Goal: Task Accomplishment & Management: Use online tool/utility

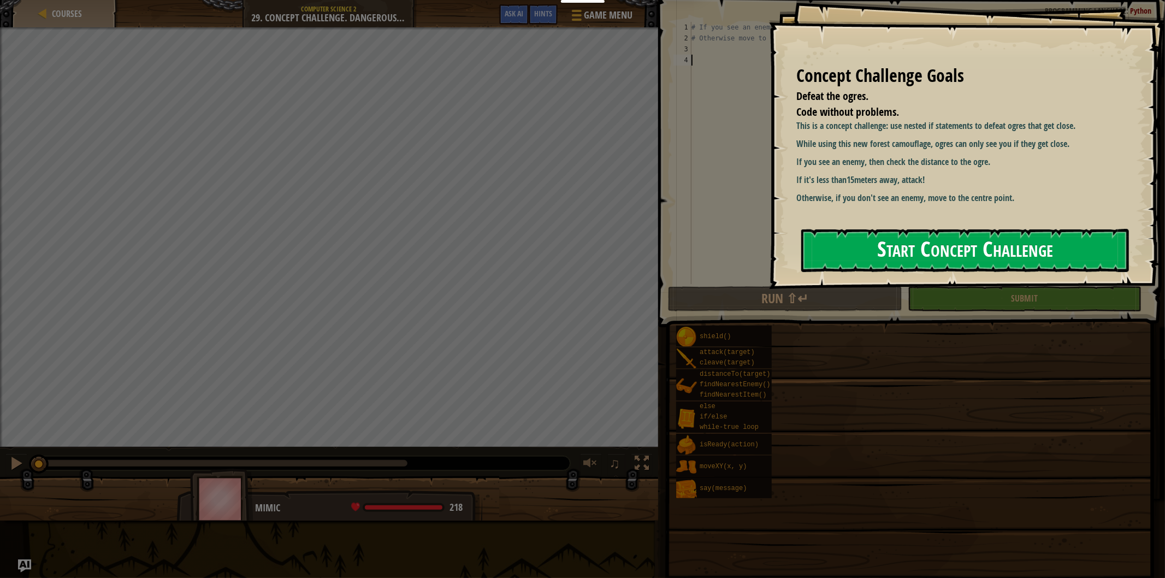
click at [936, 260] on button "Start Concept Challenge" at bounding box center [965, 250] width 328 height 43
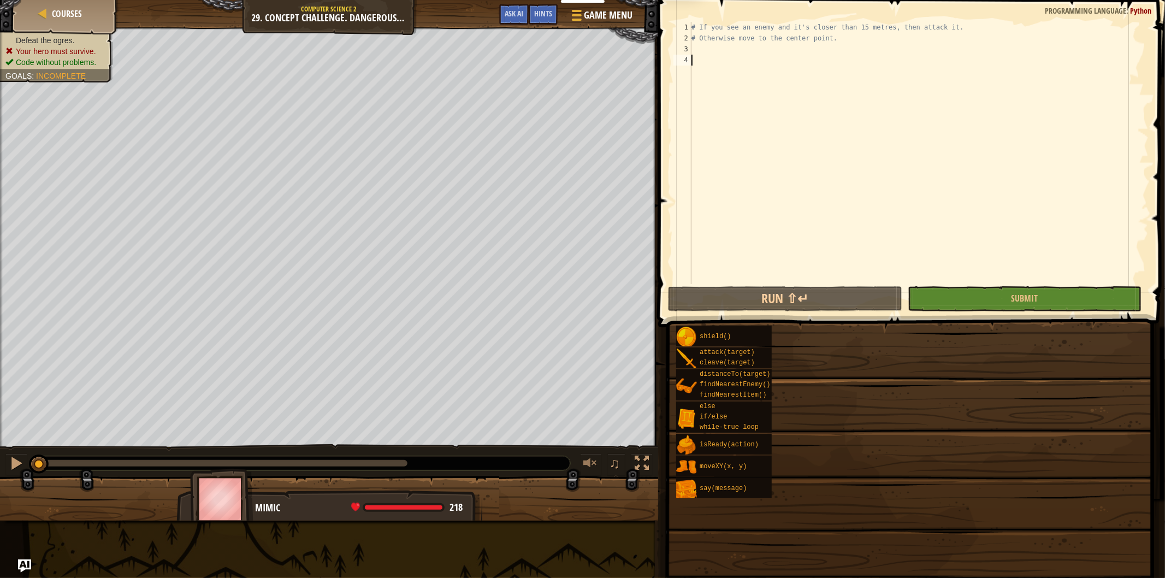
click at [776, 66] on div "# If you see an enemy and it's closer than 15 metres, then attack it. # Otherwi…" at bounding box center [918, 164] width 459 height 284
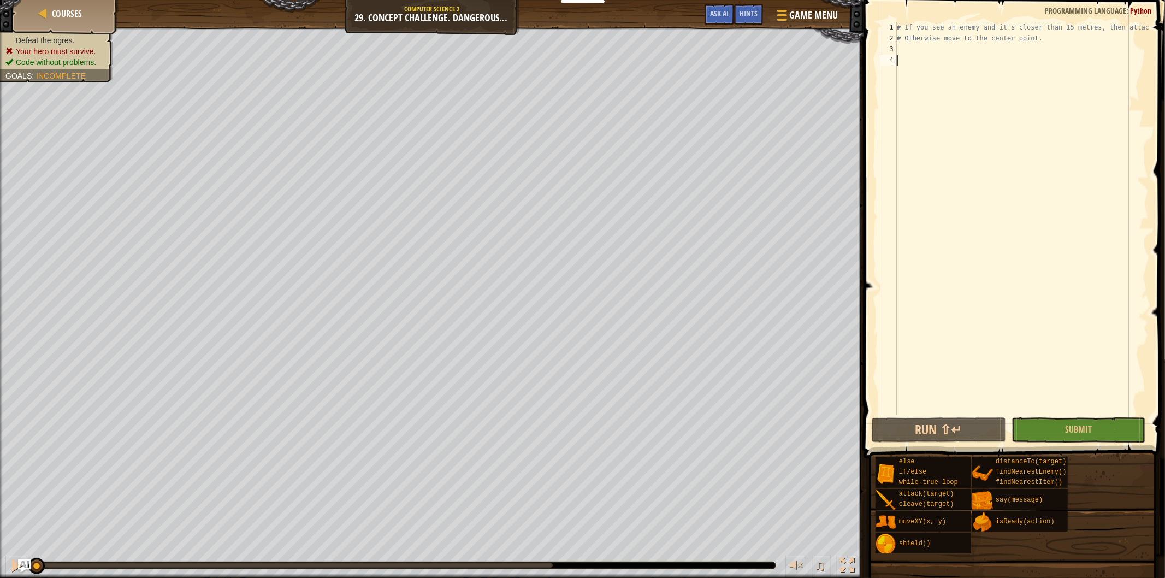
click at [959, 55] on div "# If you see an enemy and it's closer than 15 metres, then attack it. # Otherwi…" at bounding box center [1021, 229] width 254 height 415
click at [951, 60] on div "# If you see an enemy and it's closer than 15 metres, then attack it. # Otherwi…" at bounding box center [1021, 229] width 254 height 415
type textarea "whi"
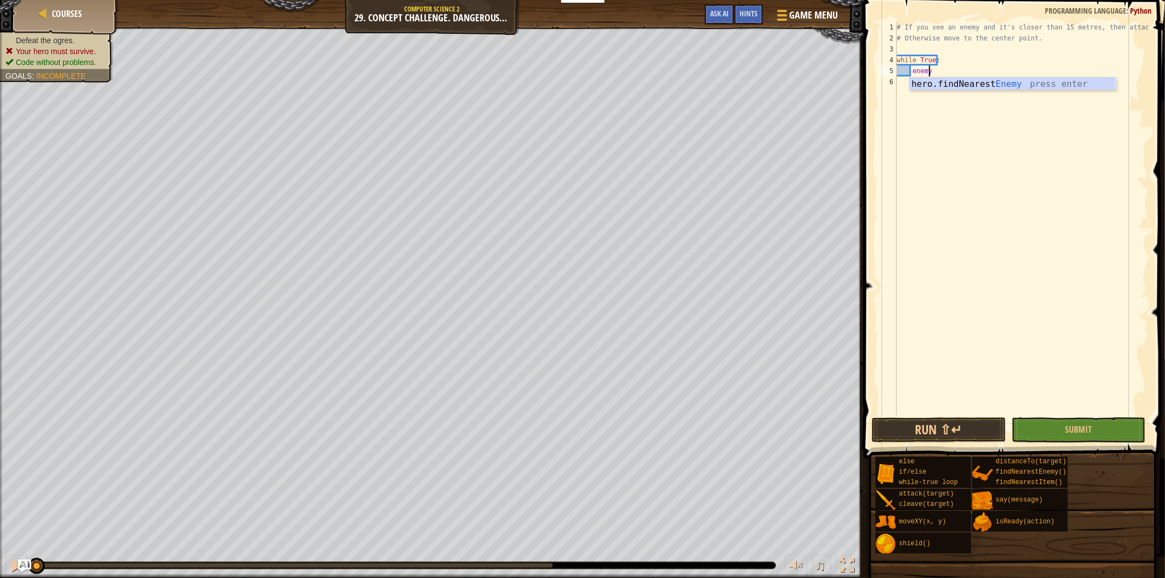
scroll to position [4, 2]
type textarea "enemy = fin"
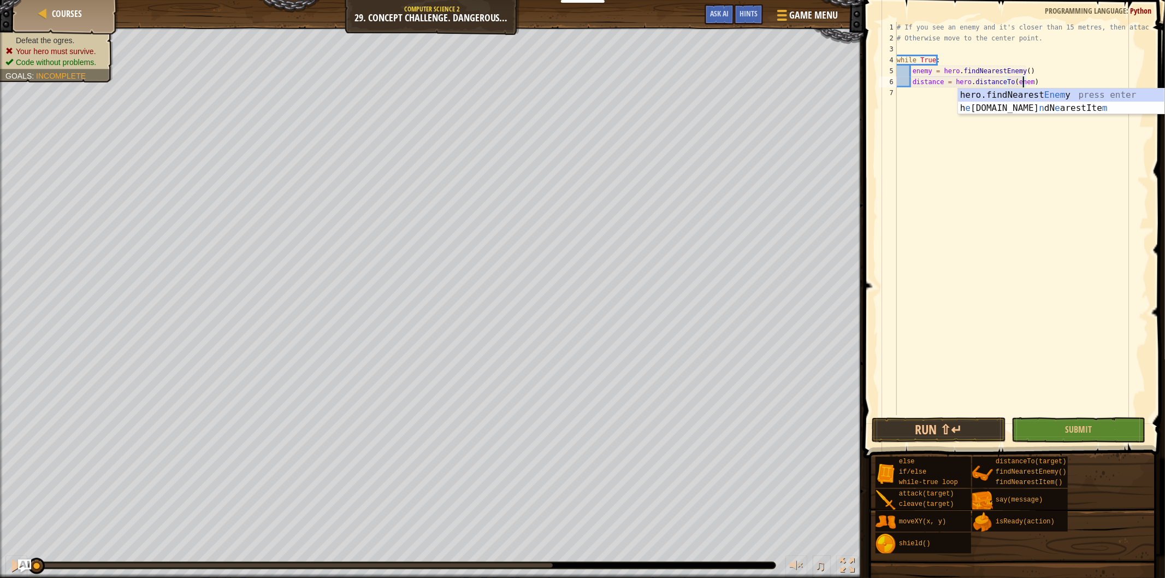
type textarea "distance = hero.distanceTo(enemy)"
type textarea "if distance <= 15:"
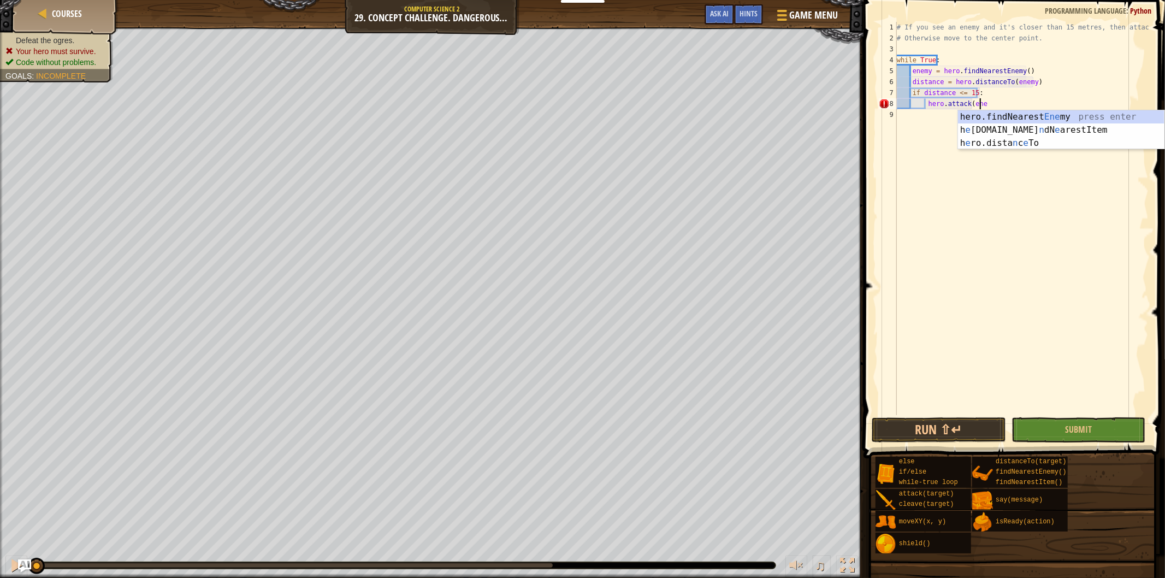
scroll to position [4, 7]
type textarea "hero.attack(enemy)"
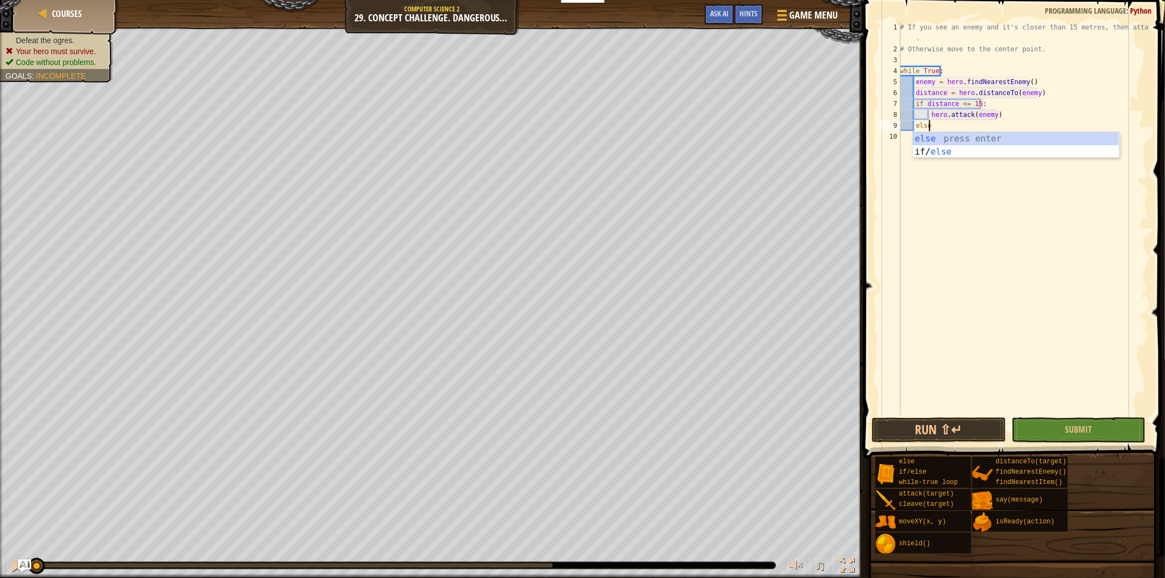
scroll to position [4, 2]
type textarea "else:"
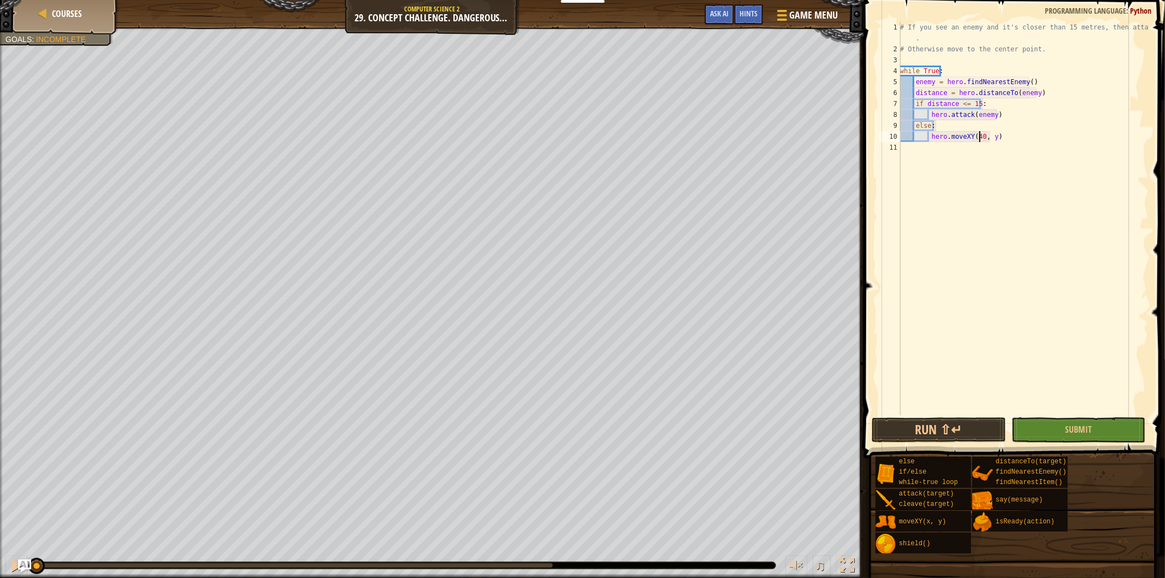
click at [989, 137] on div "# If you see an enemy and it's closer than 15 metres, then attack it . # Otherw…" at bounding box center [1023, 235] width 251 height 426
click at [943, 435] on button "Run ⇧↵" at bounding box center [938, 429] width 134 height 25
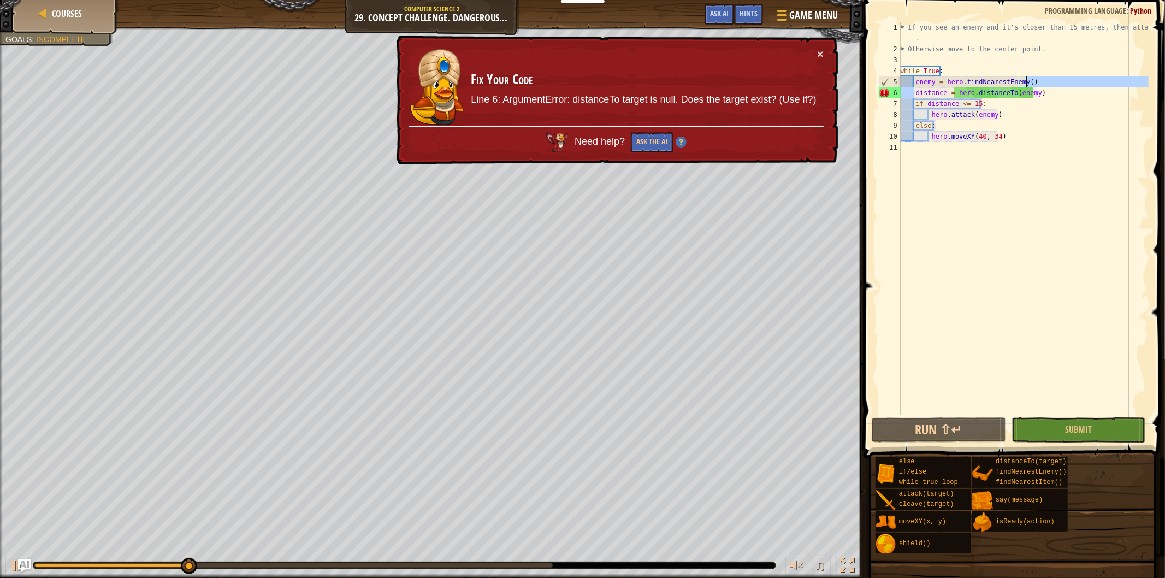
drag, startPoint x: 914, startPoint y: 93, endPoint x: 1043, endPoint y: 84, distance: 129.8
click at [1043, 84] on div "# If you see an enemy and it's closer than 15 metres, then attack it . # Otherw…" at bounding box center [1023, 235] width 251 height 426
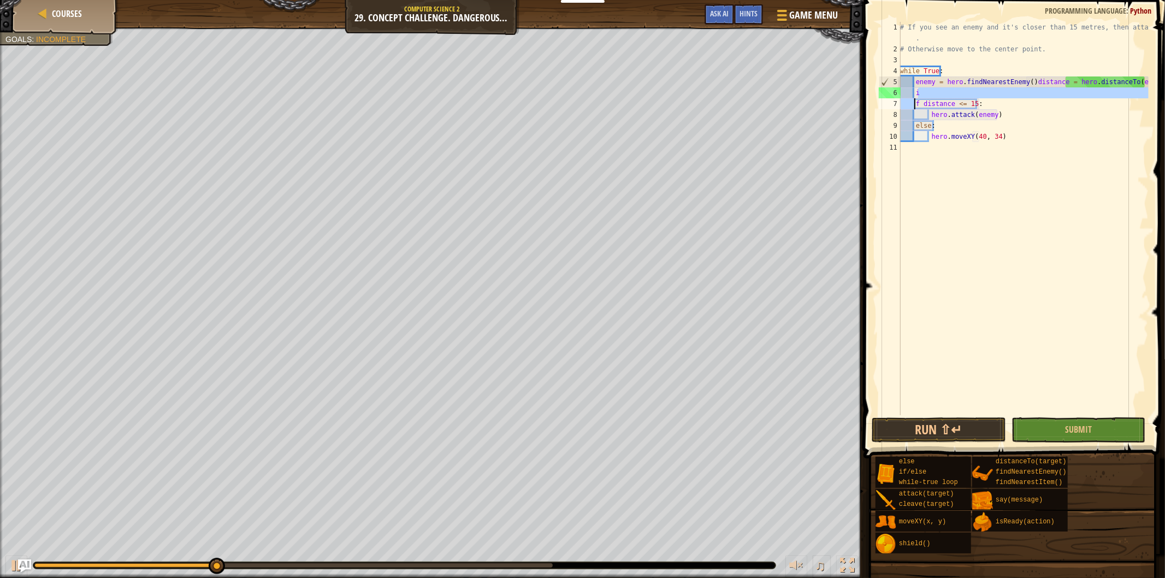
scroll to position [4, 5]
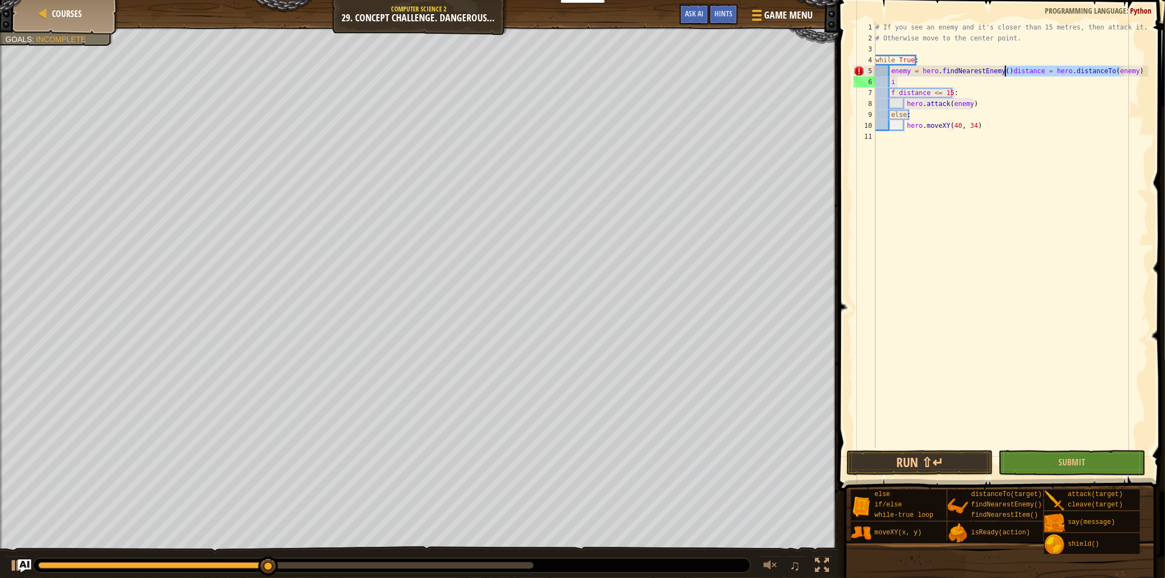
drag, startPoint x: 1126, startPoint y: 70, endPoint x: 1002, endPoint y: 74, distance: 123.5
click at [1002, 74] on div "# If you see an enemy and it's closer than 15 metres, then attack it. # Otherwi…" at bounding box center [1010, 246] width 275 height 448
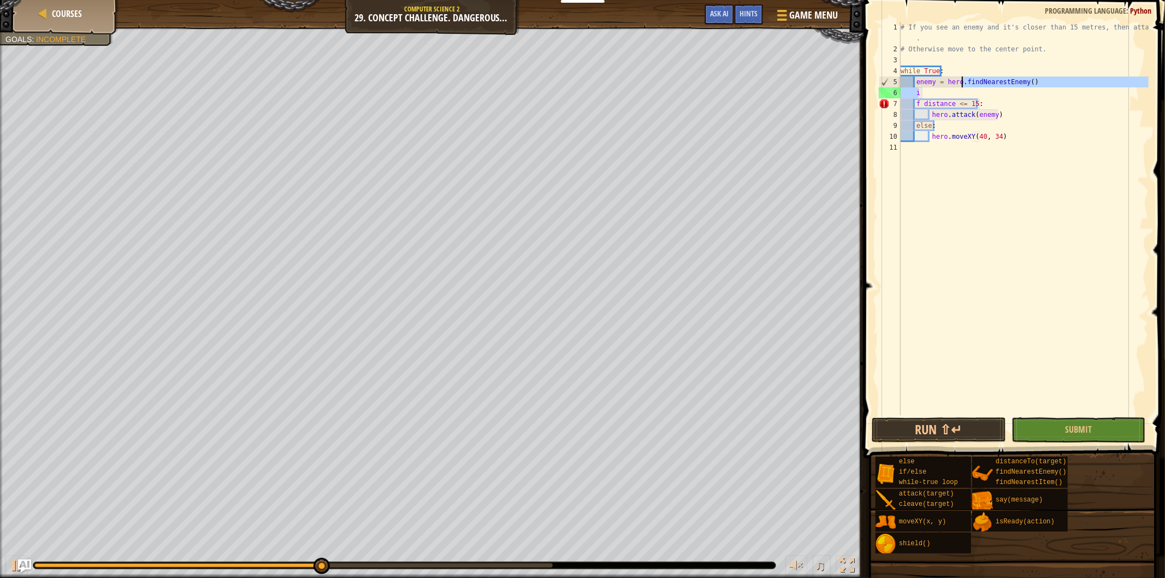
click at [962, 82] on div "# If you see an enemy and it's closer than 15 metres, then attack it . # Otherw…" at bounding box center [1023, 235] width 250 height 426
type textarea "i"
type textarea "if distance <= 15:"
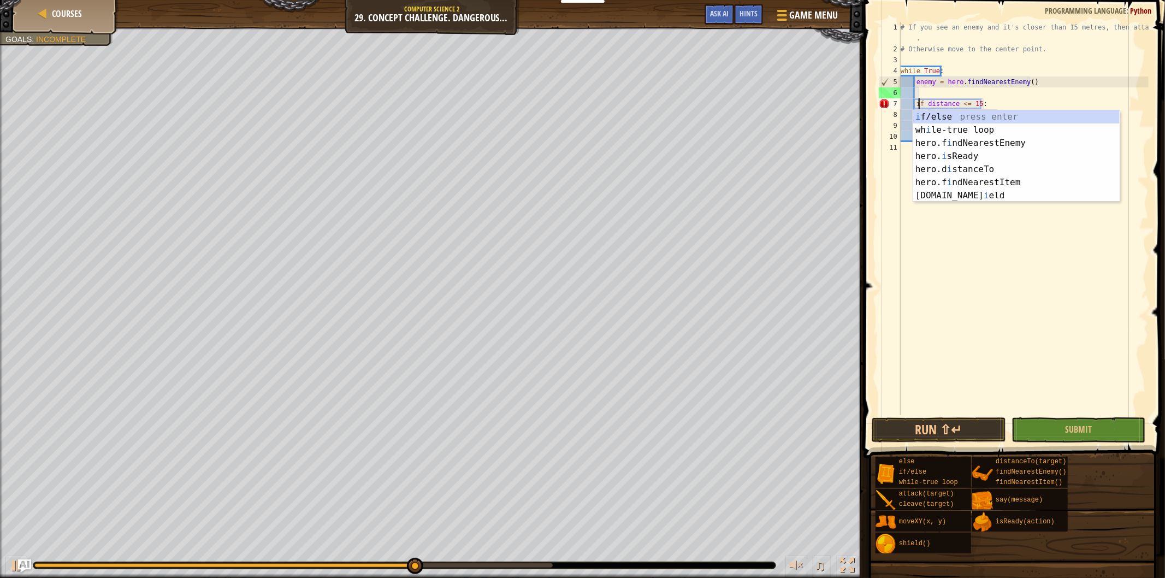
scroll to position [4, 2]
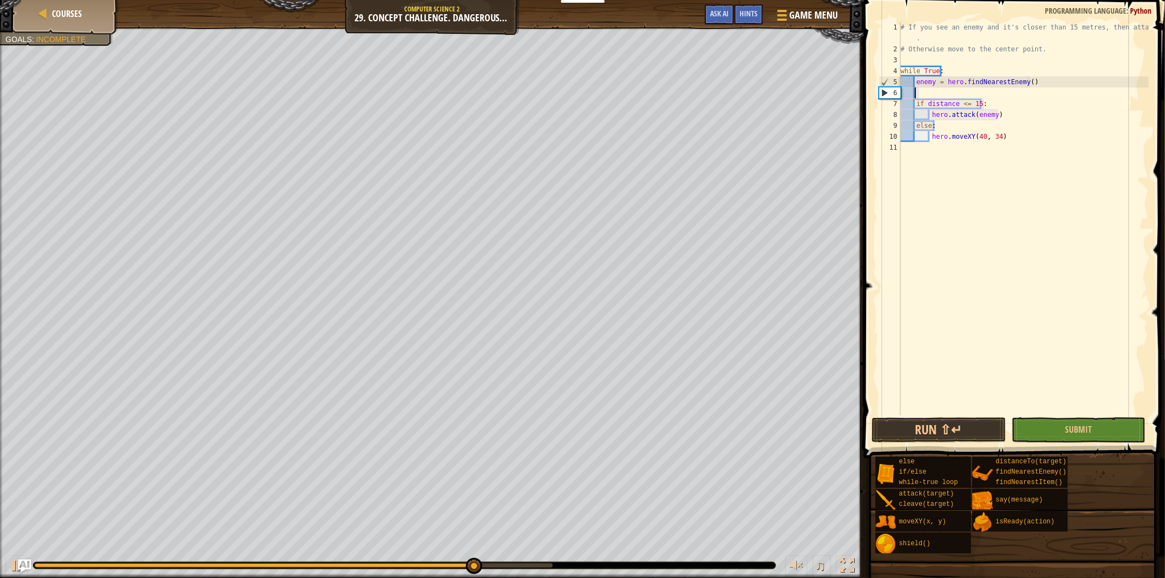
click at [928, 95] on div "# If you see an enemy and it's closer than 15 metres, then attack it . # Otherw…" at bounding box center [1023, 235] width 250 height 426
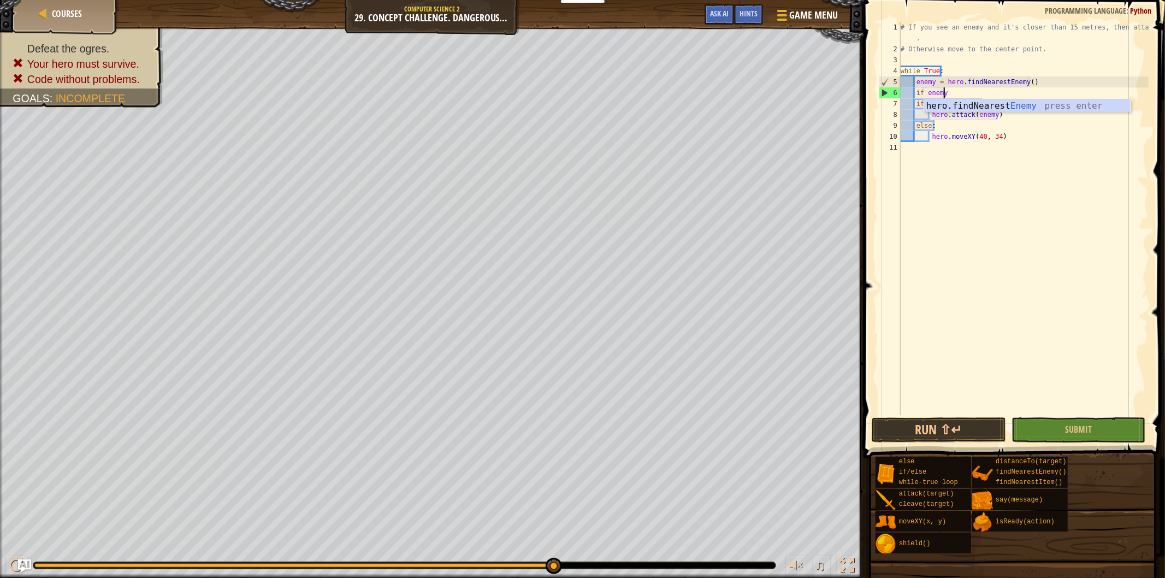
type textarea "if enemy:"
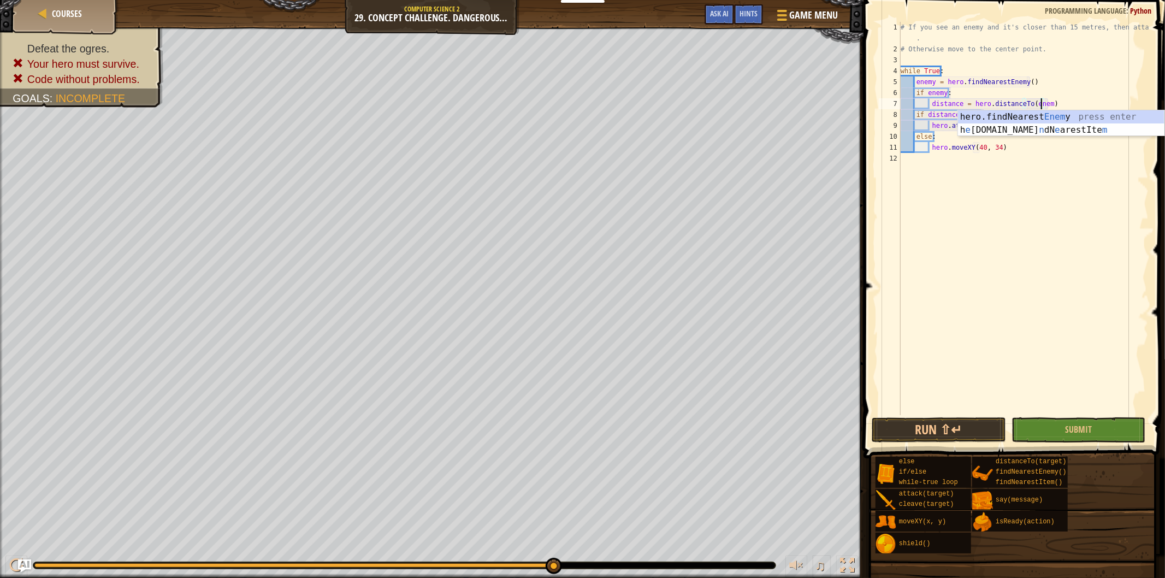
scroll to position [4, 11]
click at [913, 112] on div "# If you see an enemy and it's closer than 15 metres, then attack it . # Otherw…" at bounding box center [1023, 235] width 250 height 426
click at [917, 112] on div "# If you see an enemy and it's closer than 15 metres, then attack it . # Otherw…" at bounding box center [1023, 235] width 250 height 426
click at [915, 112] on div "# If you see an enemy and it's closer than 15 metres, then attack it . # Otherw…" at bounding box center [1023, 235] width 250 height 426
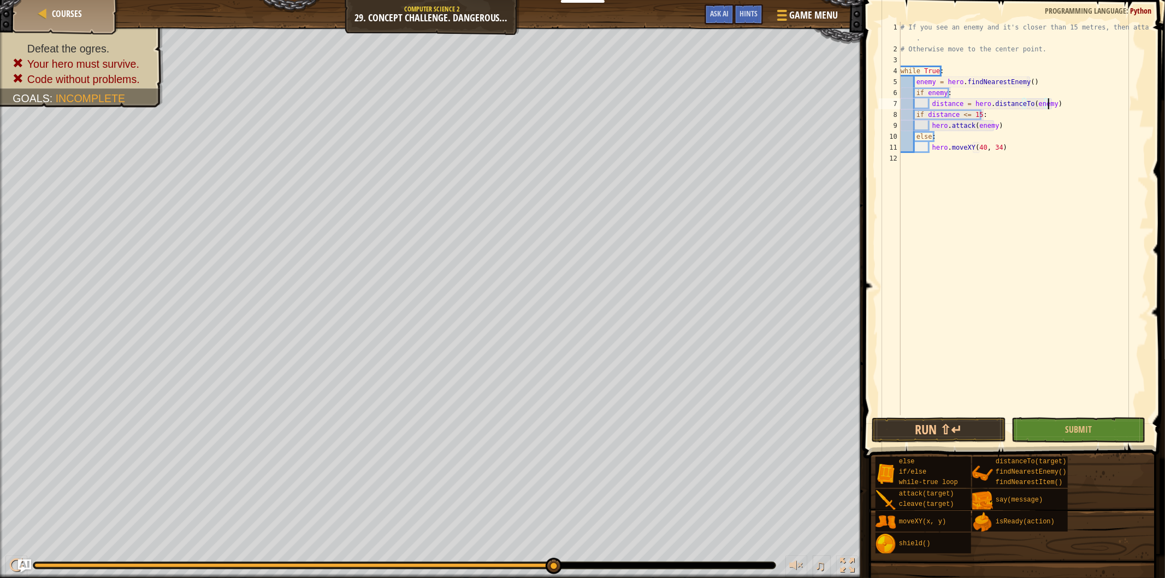
click at [916, 113] on div "# If you see an enemy and it's closer than 15 metres, then attack it . # Otherw…" at bounding box center [1023, 235] width 250 height 426
click at [917, 113] on div "# If you see an enemy and it's closer than 15 metres, then attack it . # Otherw…" at bounding box center [1023, 235] width 250 height 426
click at [915, 113] on div "# If you see an enemy and it's closer than 15 metres, then attack it . # Otherw…" at bounding box center [1023, 235] width 250 height 426
click at [929, 123] on div "# If you see an enemy and it's closer than 15 metres, then attack it . # Otherw…" at bounding box center [1023, 235] width 250 height 426
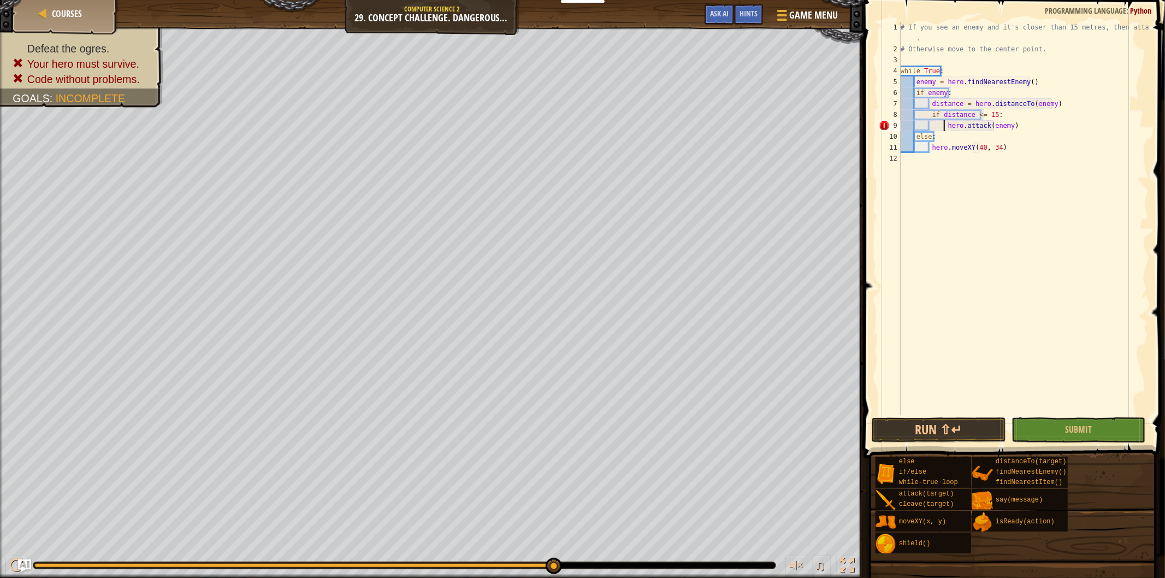
type textarea "hero.attack(enemy)"
click at [972, 159] on div "# If you see an enemy and it's closer than 15 metres, then attack it . # Otherw…" at bounding box center [1023, 235] width 250 height 426
click at [945, 193] on div "# If you see an enemy and it's closer than 15 metres, then attack it . # Otherw…" at bounding box center [1023, 235] width 250 height 426
click at [930, 128] on div "# If you see an enemy and it's closer than 15 metres, then attack it . # Otherw…" at bounding box center [1023, 235] width 250 height 426
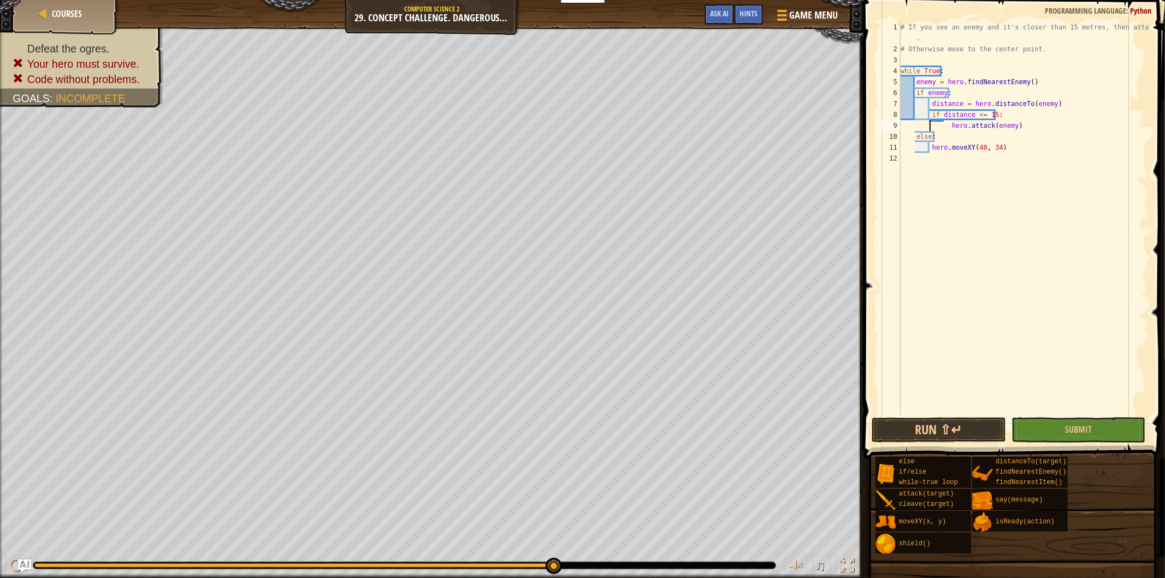
click at [952, 126] on div "# If you see an enemy and it's closer than 15 metres, then attack it . # Otherw…" at bounding box center [1023, 235] width 250 height 426
click at [947, 126] on div "# If you see an enemy and it's closer than 15 metres, then attack it . # Otherw…" at bounding box center [1023, 235] width 250 height 426
type textarea "hero.attack(enemy)"
click at [939, 183] on div "# If you see an enemy and it's closer than 15 metres, then attack it . # Otherw…" at bounding box center [1023, 235] width 250 height 426
click at [959, 423] on button "Run ⇧↵" at bounding box center [938, 429] width 134 height 25
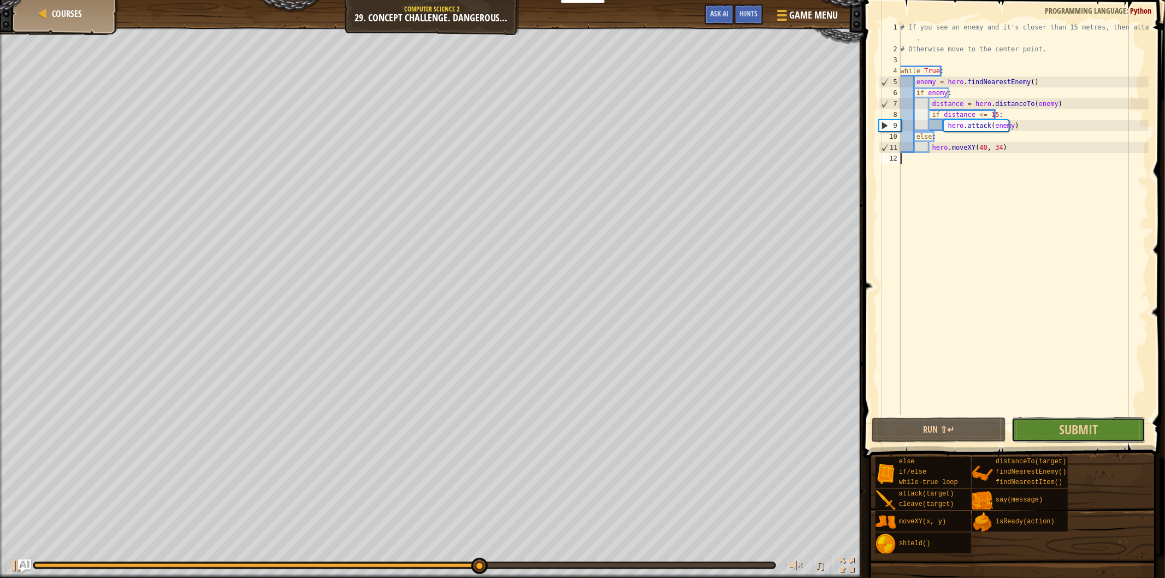
click at [1055, 434] on button "Submit" at bounding box center [1078, 429] width 134 height 25
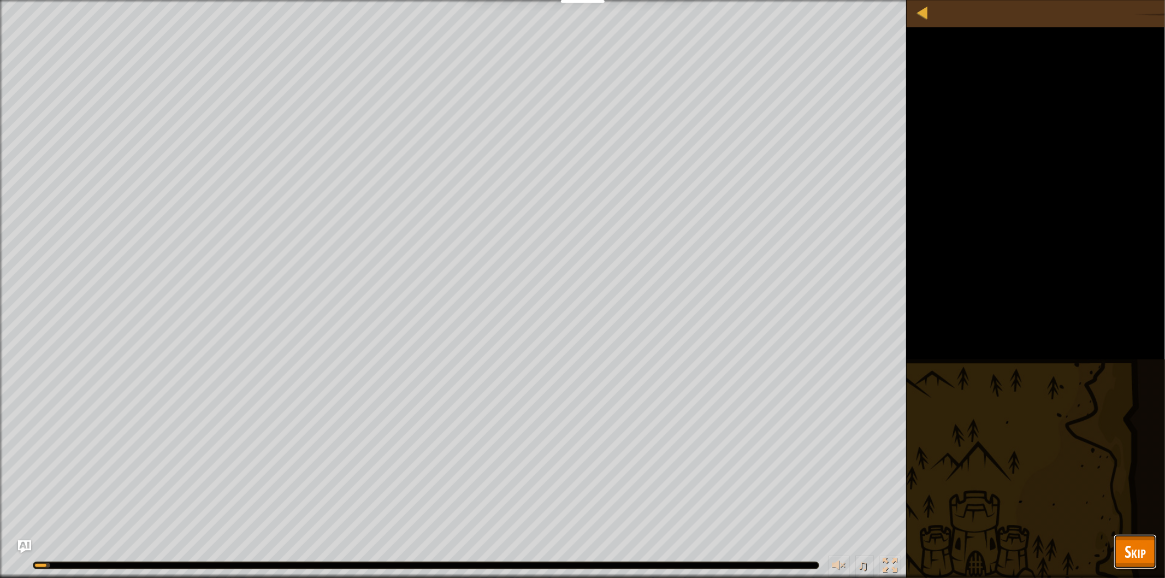
click at [1124, 548] on span "Skip" at bounding box center [1134, 551] width 21 height 22
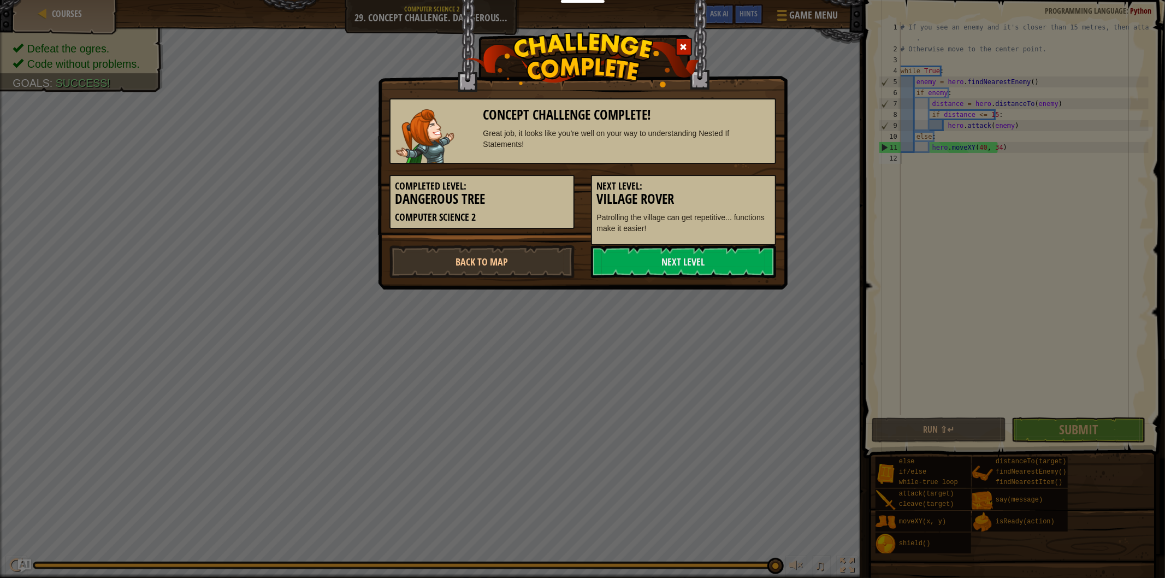
click at [676, 48] on div at bounding box center [683, 47] width 16 height 18
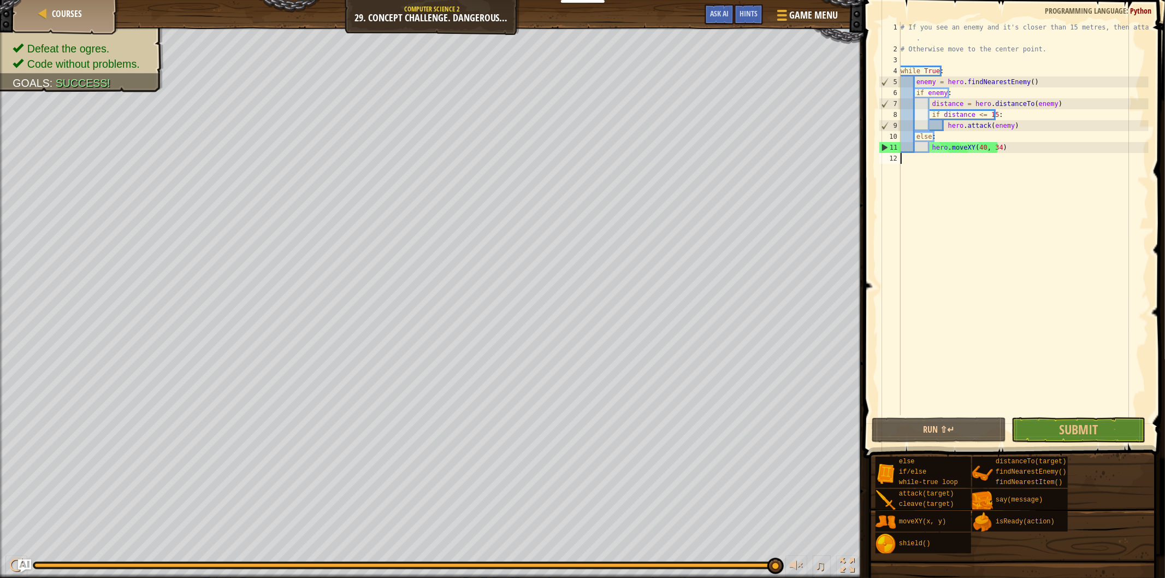
click at [877, 256] on div "1 2 3 4 5 6 7 8 9 10 11 12 # If you see an enemy and it's closer than 15 metres…" at bounding box center [1012, 218] width 272 height 393
